Goal: Share content

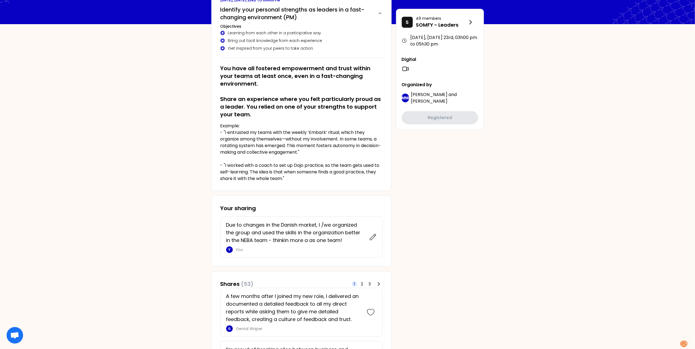
scroll to position [183, 0]
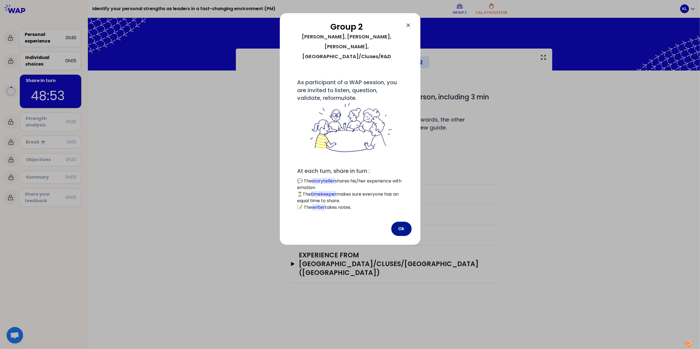
click at [405, 222] on button "Ok" at bounding box center [401, 229] width 20 height 14
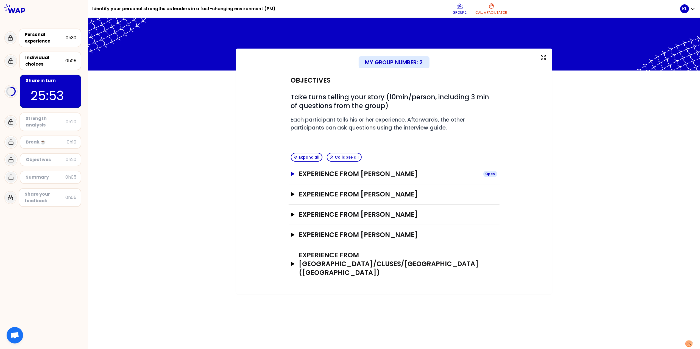
click at [293, 175] on icon "button" at bounding box center [292, 174] width 3 height 4
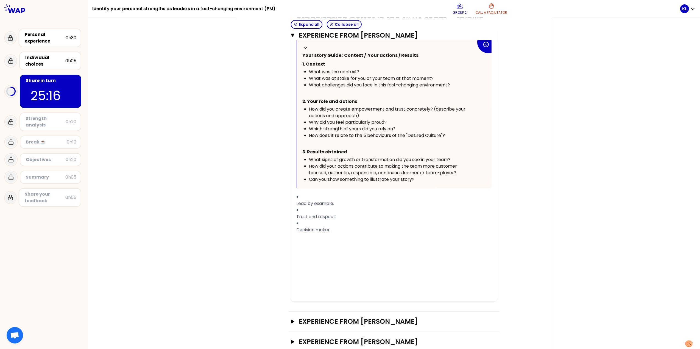
scroll to position [255, 0]
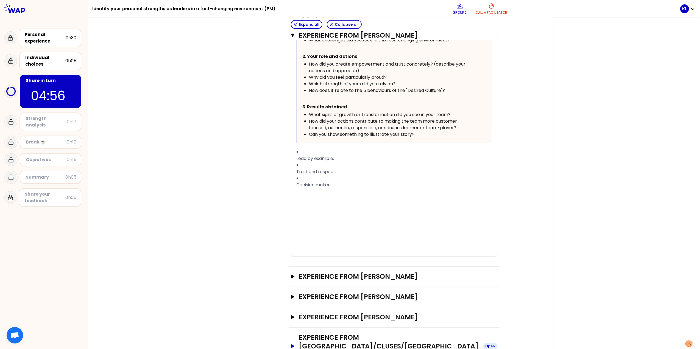
click at [291, 345] on icon "button" at bounding box center [292, 347] width 3 height 4
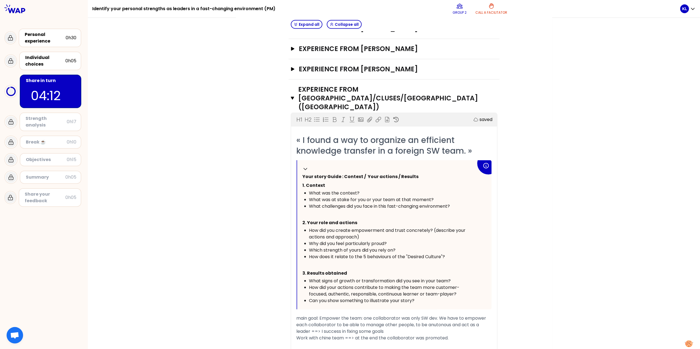
scroll to position [516, 0]
